Goal: Navigation & Orientation: Find specific page/section

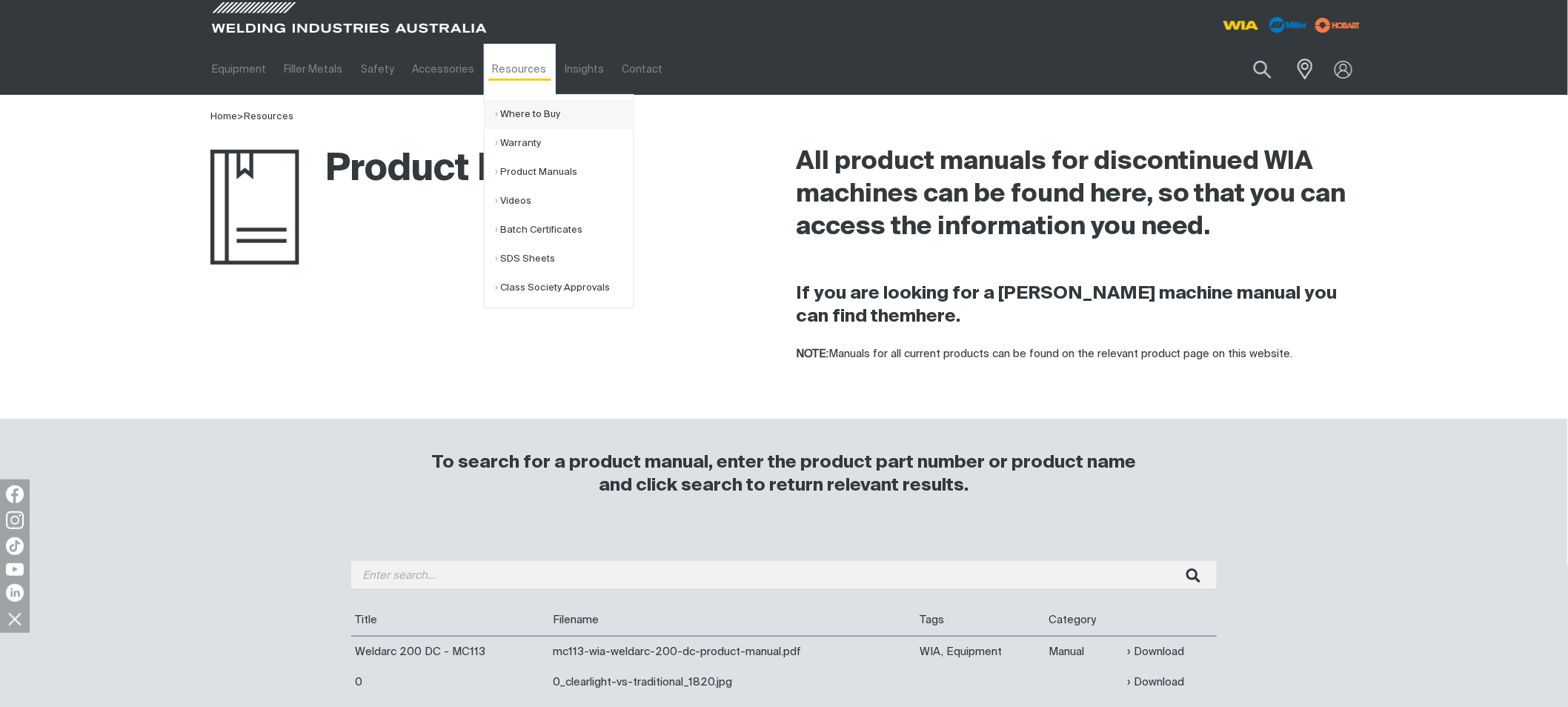
click at [506, 106] on link "Where to Buy" at bounding box center [564, 115] width 137 height 29
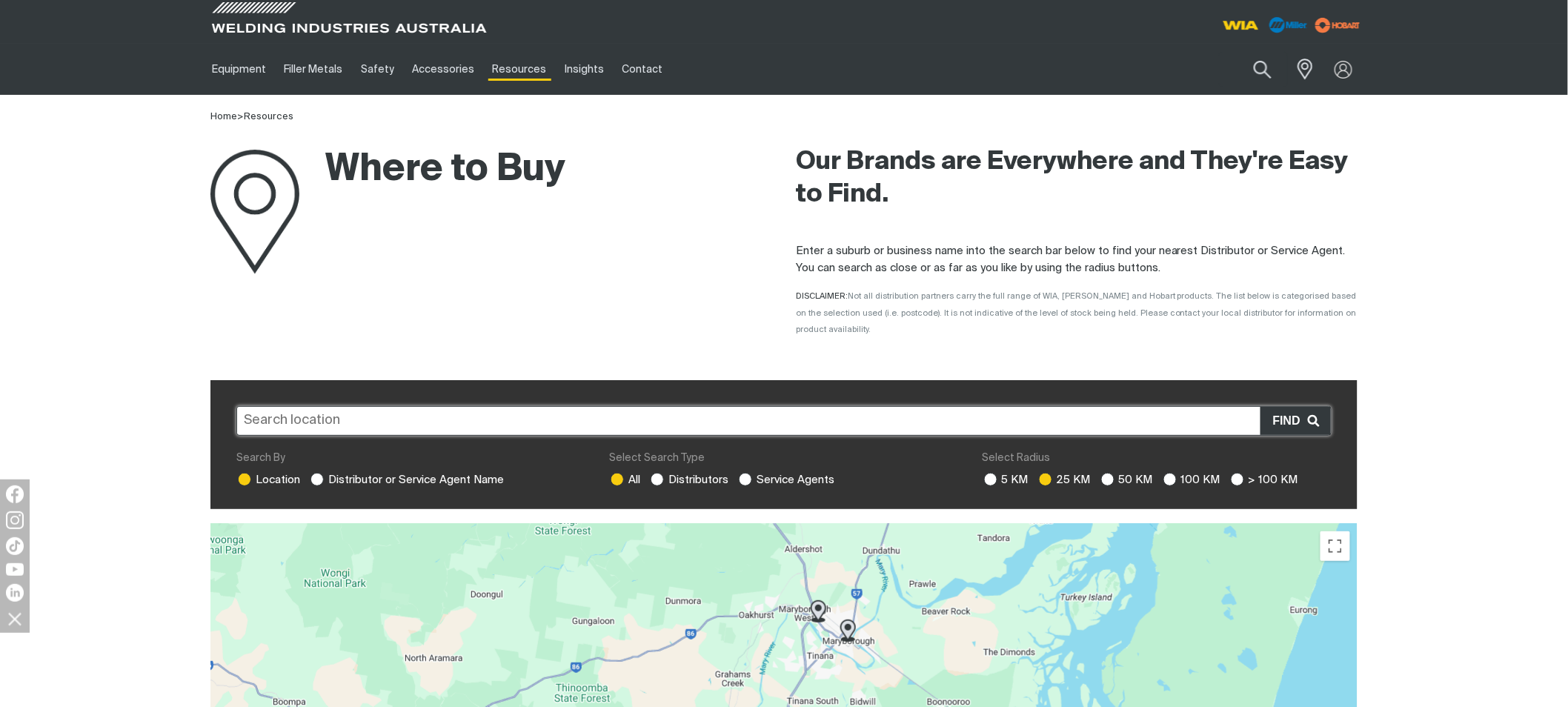
click at [409, 407] on input "text" at bounding box center [784, 421] width 1095 height 29
click at [411, 407] on input "text" at bounding box center [784, 421] width 1095 height 29
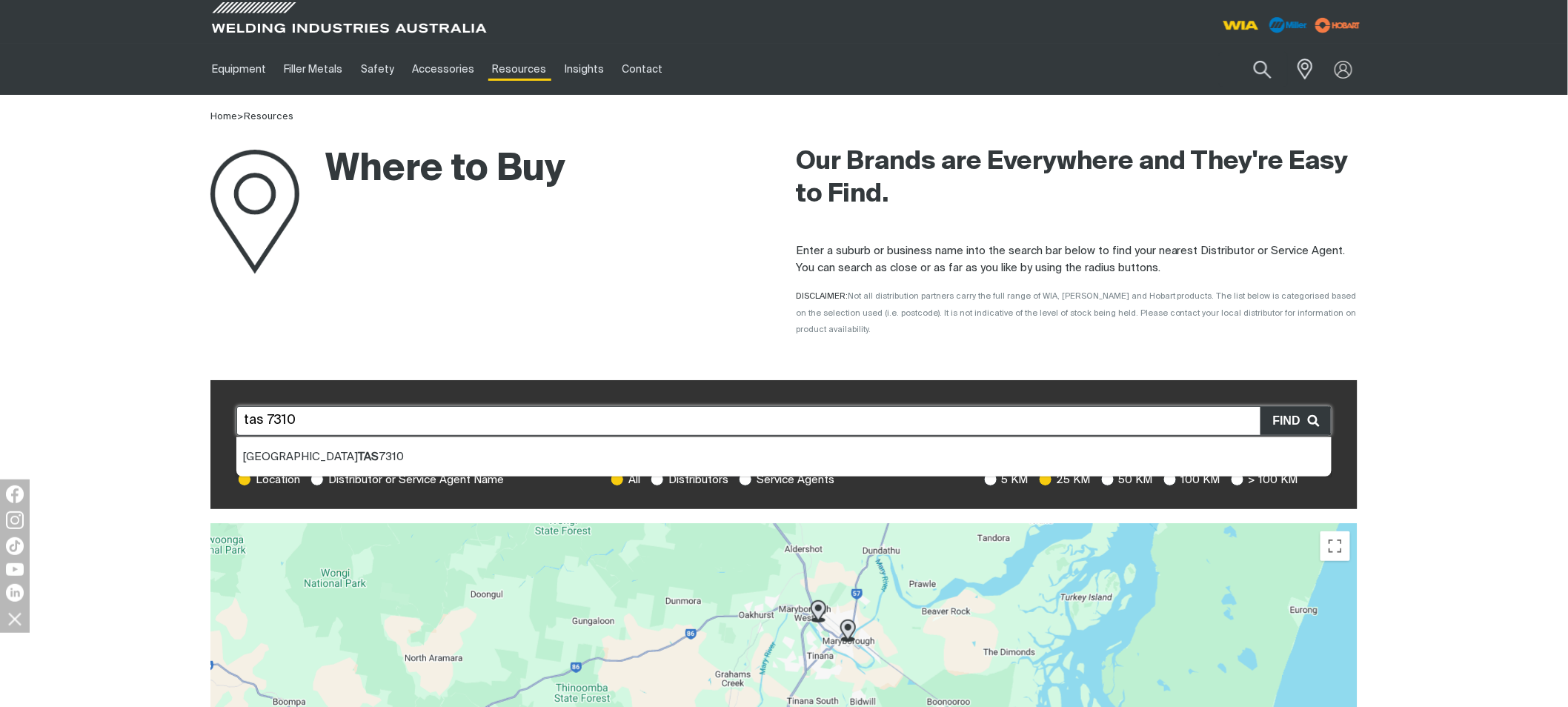
click at [295, 449] on li "[GEOGRAPHIC_DATA] TAS 7310" at bounding box center [784, 457] width 1095 height 39
type input "[GEOGRAPHIC_DATA] TAS 7310"
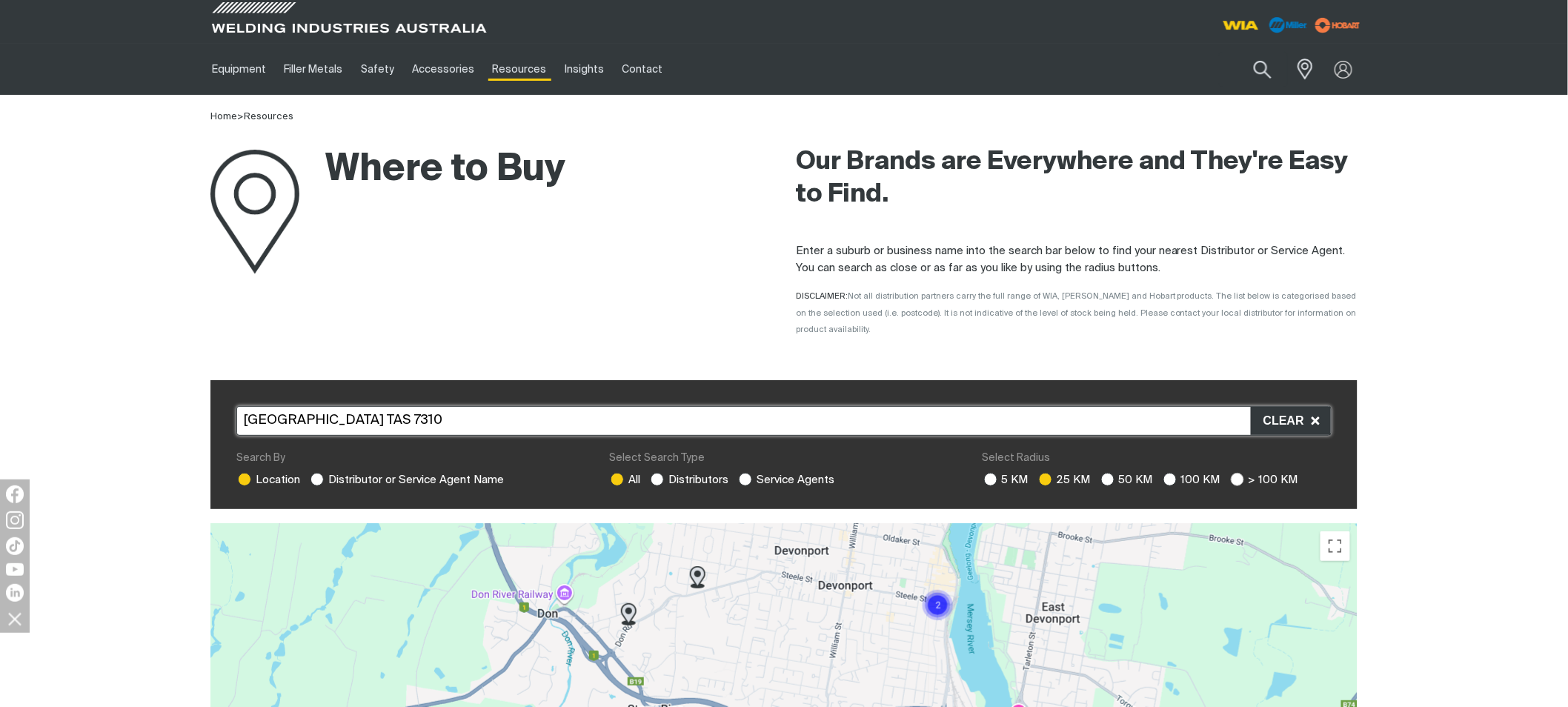
click at [1236, 473] on ins at bounding box center [1238, 480] width 14 height 14
click at [1236, 473] on input "> 100 KM" at bounding box center [1236, 478] width 10 height 10
radio input "true"
click at [1234, 473] on ins at bounding box center [1238, 480] width 14 height 14
click at [1234, 473] on input "> 100 KM" at bounding box center [1236, 478] width 10 height 10
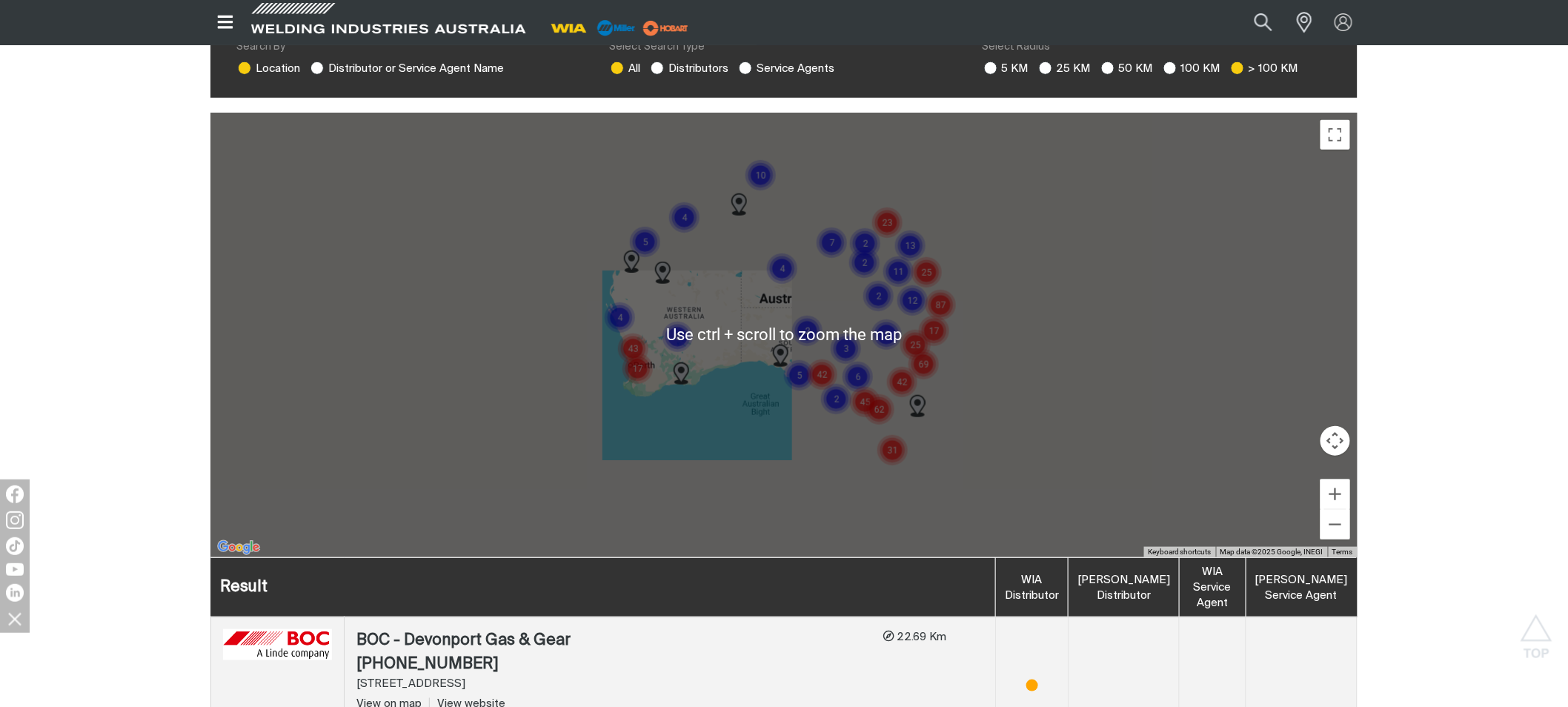
scroll to position [82, 0]
